Goal: Task Accomplishment & Management: Manage account settings

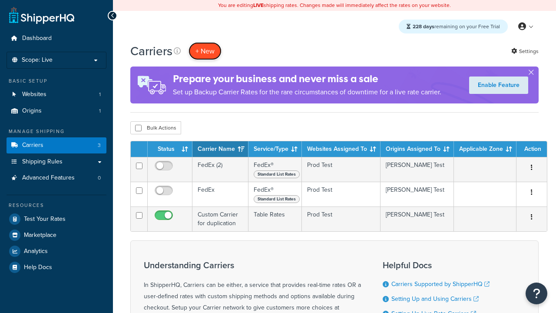
click at [205, 42] on button "+ New" at bounding box center [205, 51] width 33 height 18
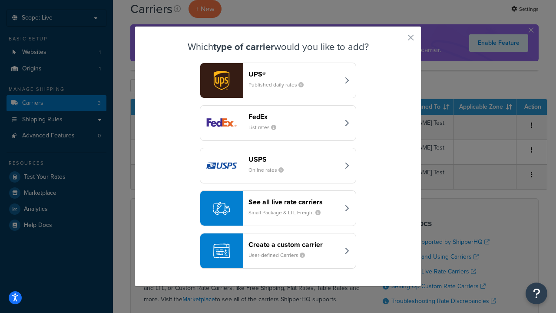
click at [278, 123] on div "FedEx List rates" at bounding box center [294, 123] width 91 height 21
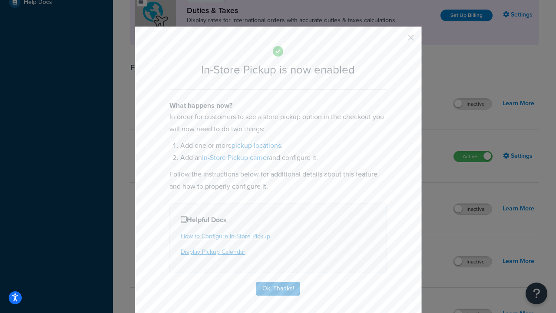
click at [398, 40] on button "button" at bounding box center [398, 41] width 2 height 2
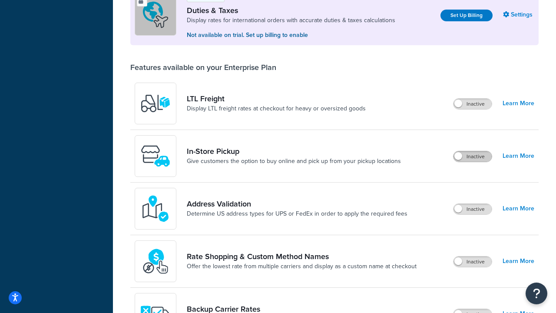
scroll to position [265, 0]
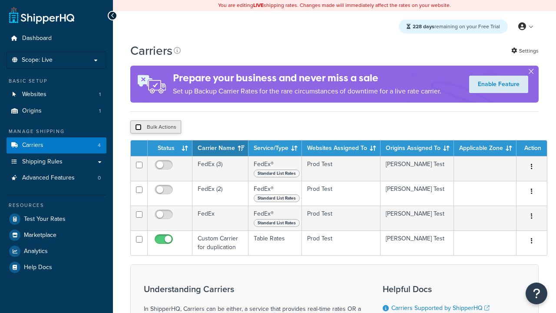
click at [138, 127] on input "checkbox" at bounding box center [138, 127] width 7 height 7
checkbox input "true"
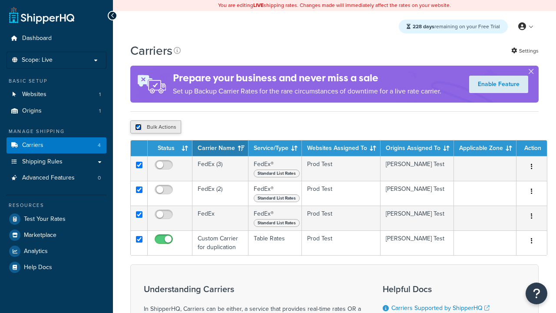
checkbox input "true"
click at [0, 0] on button "Delete" at bounding box center [0, 0] width 0 height 0
